Goal: Navigation & Orientation: Go to known website

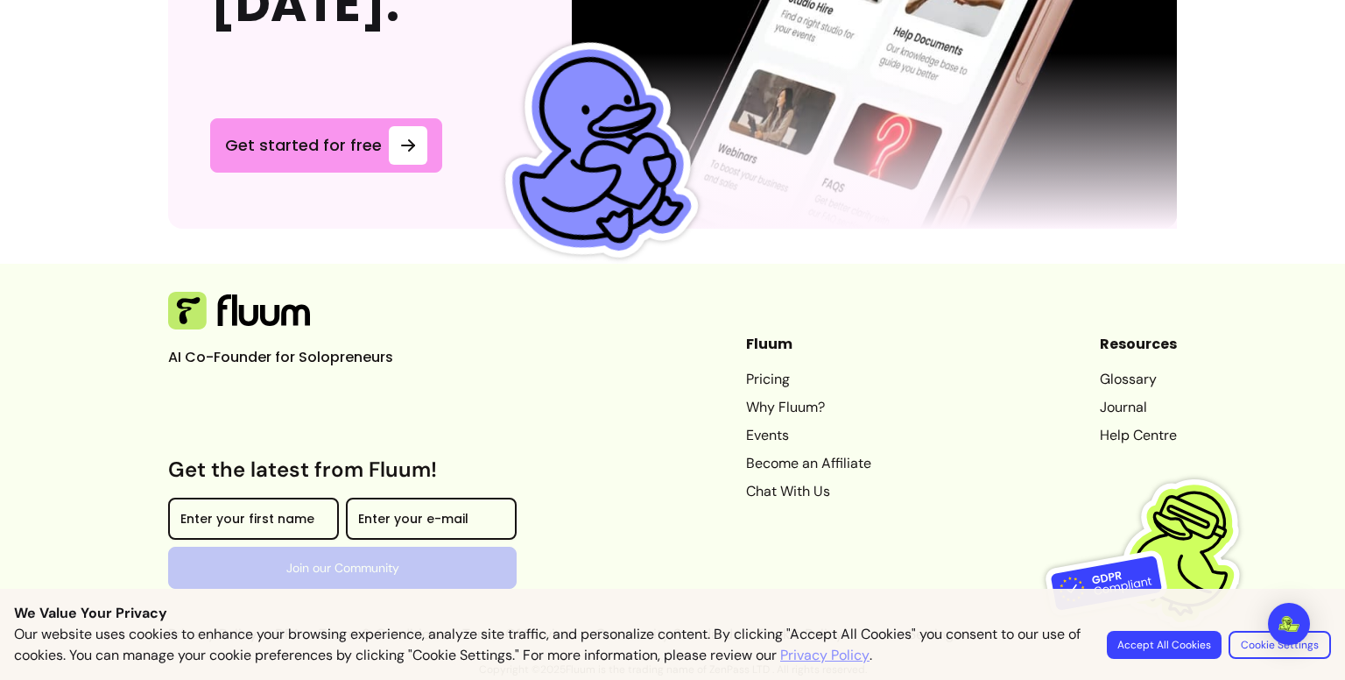
scroll to position [4924, 0]
click at [1180, 650] on button "Accept All Cookies" at bounding box center [1164, 645] width 115 height 28
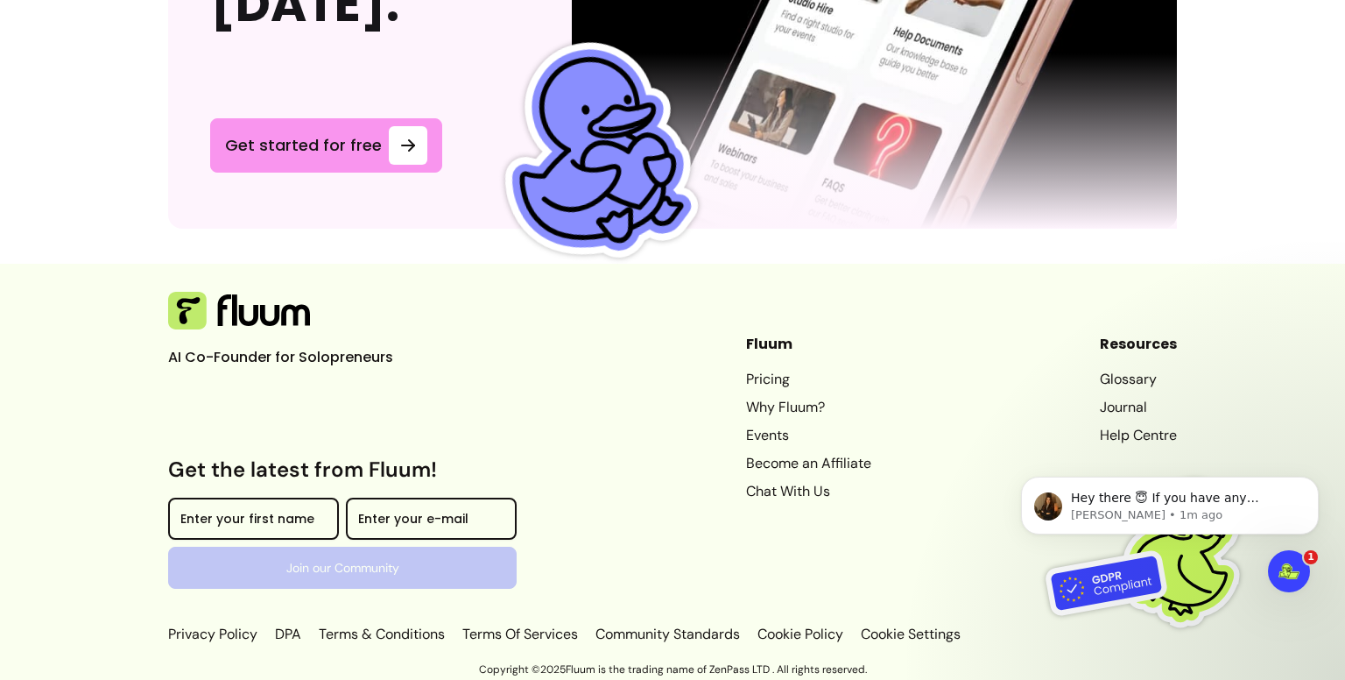
scroll to position [0, 0]
